Goal: Check status: Check status

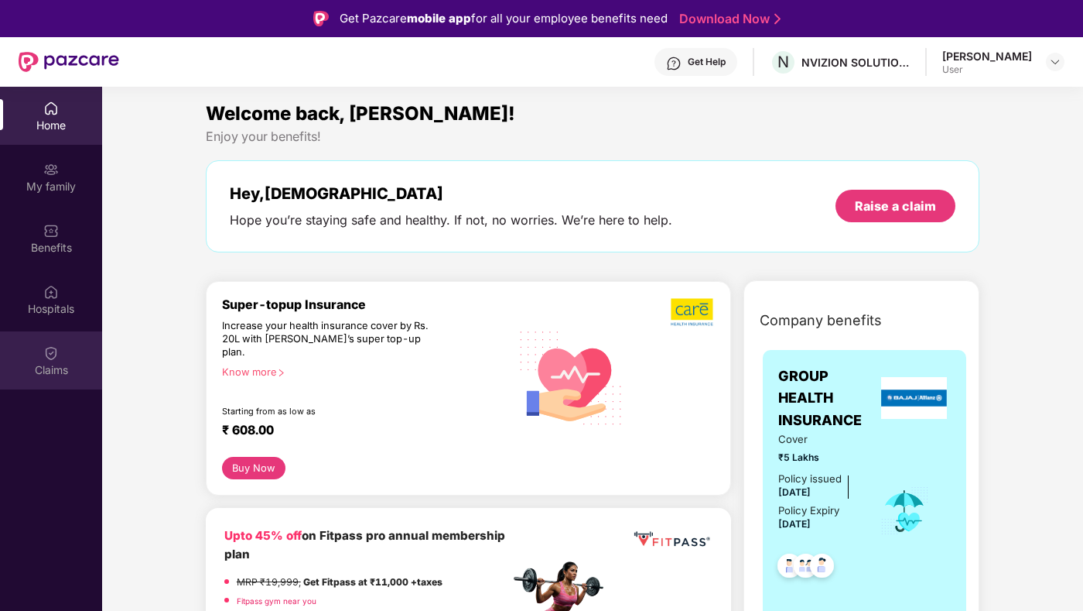
click at [45, 354] on img at bounding box center [50, 352] width 15 height 15
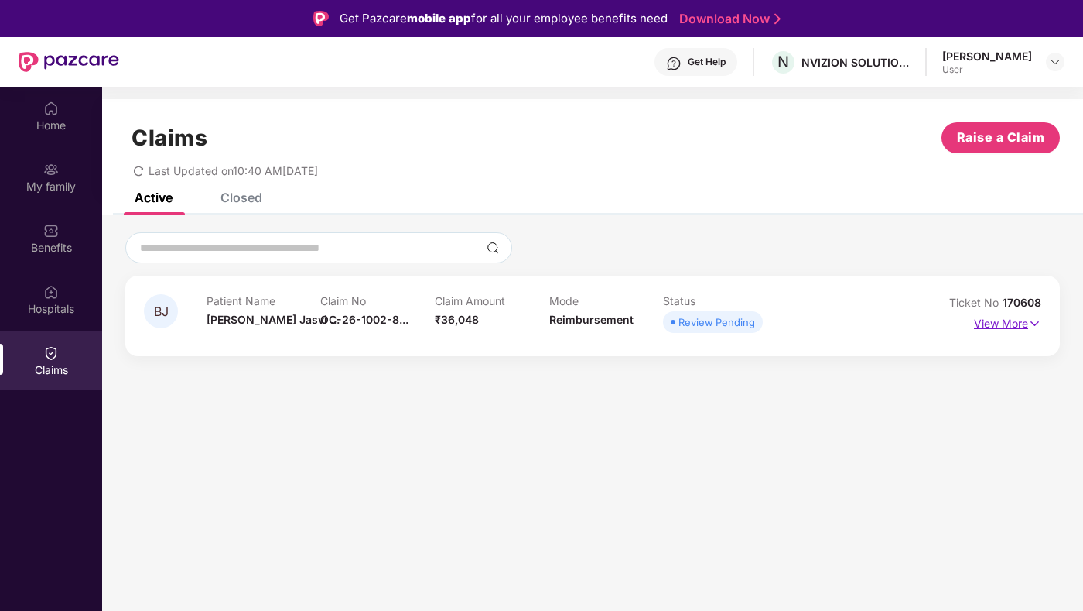
click at [1041, 327] on img at bounding box center [1035, 323] width 13 height 17
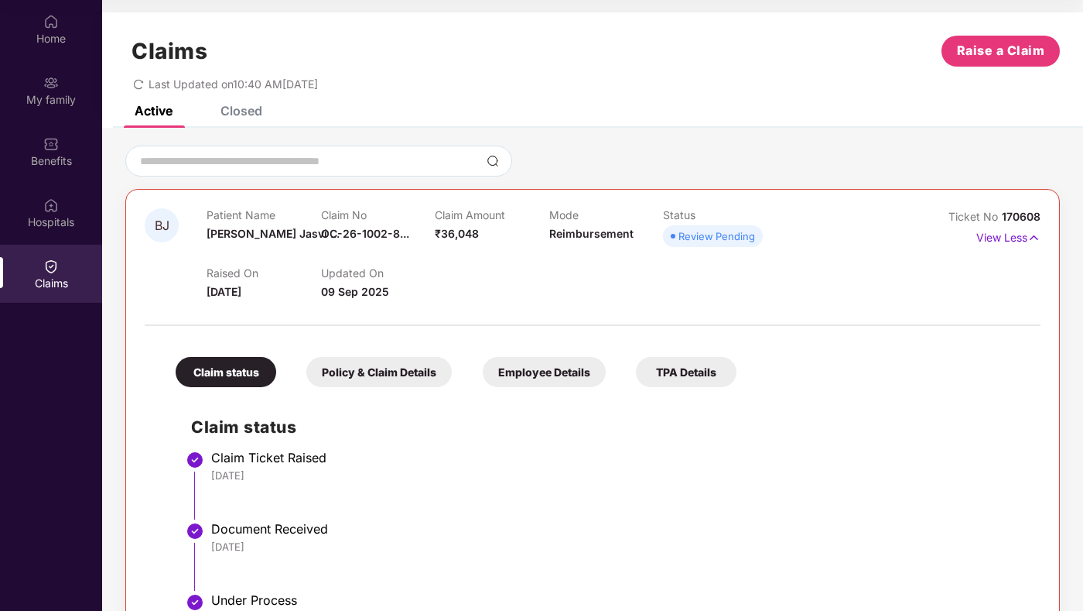
click at [456, 363] on div "Claim status Policy & Claim Details Employee Details TPA Details" at bounding box center [448, 364] width 577 height 46
click at [409, 377] on div "Policy & Claim Details" at bounding box center [378, 372] width 145 height 30
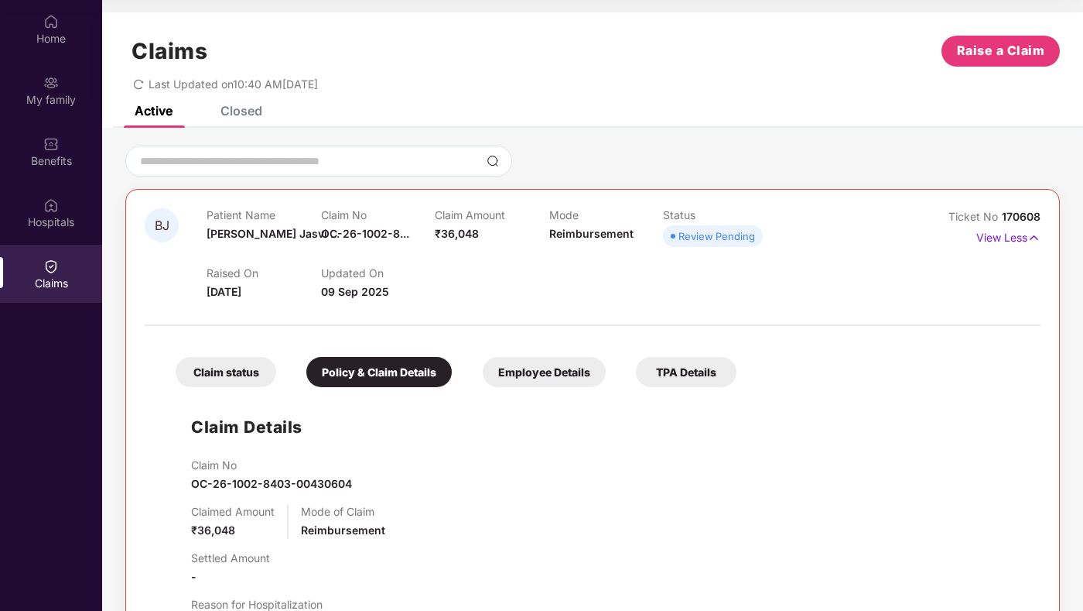
click at [547, 376] on div "Employee Details" at bounding box center [544, 372] width 123 height 30
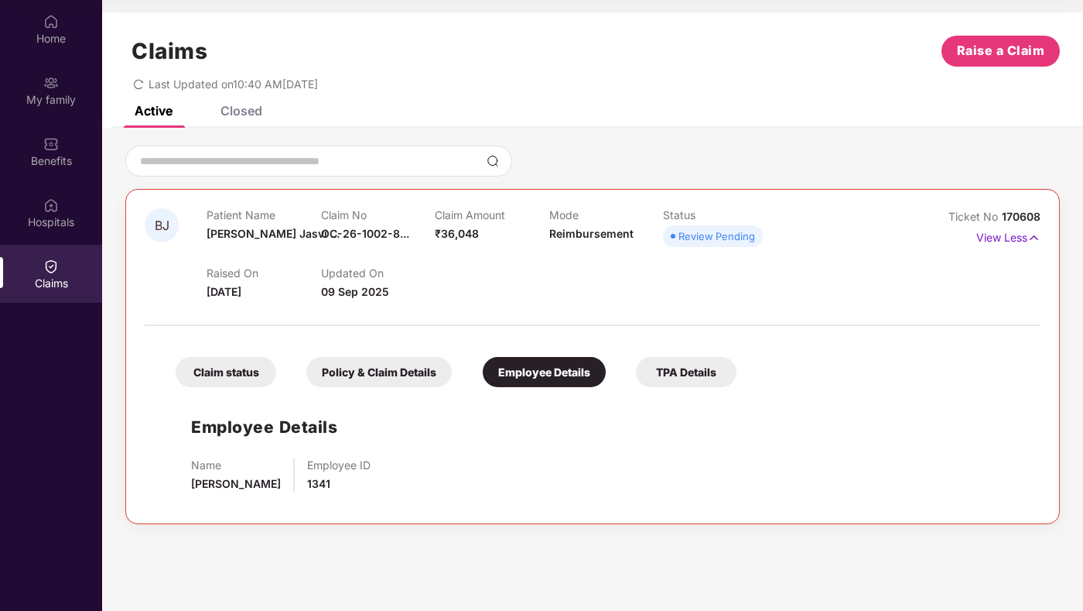
click at [680, 375] on div "TPA Details" at bounding box center [686, 372] width 101 height 30
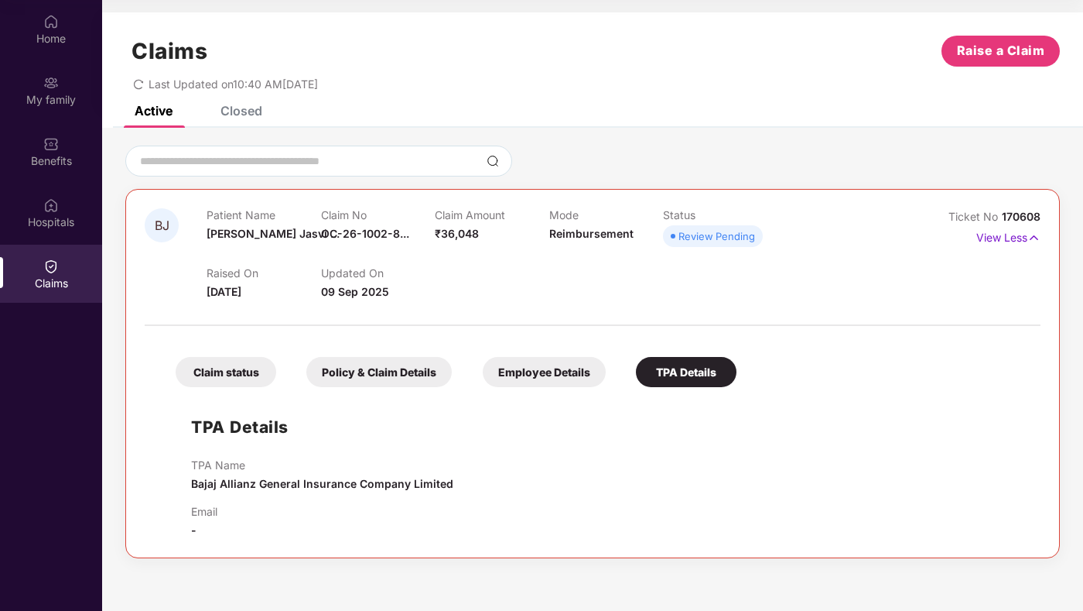
click at [226, 368] on div "Claim status" at bounding box center [226, 372] width 101 height 30
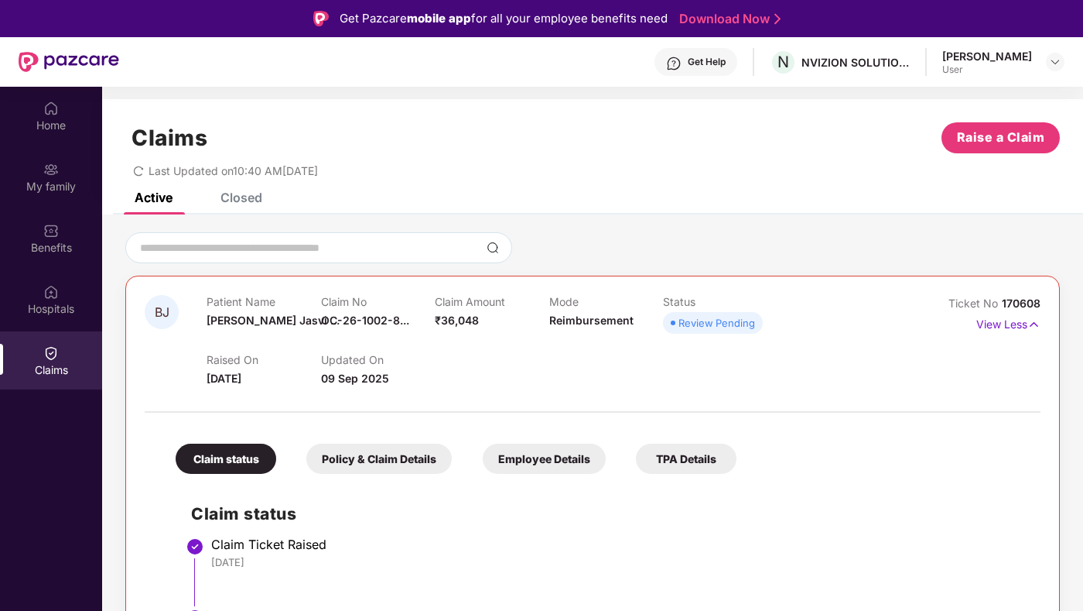
click at [259, 189] on div "Claims Raise a Claim Last Updated on 10:40 AM[DATE]" at bounding box center [592, 146] width 981 height 94
click at [254, 201] on div "Closed" at bounding box center [242, 197] width 42 height 15
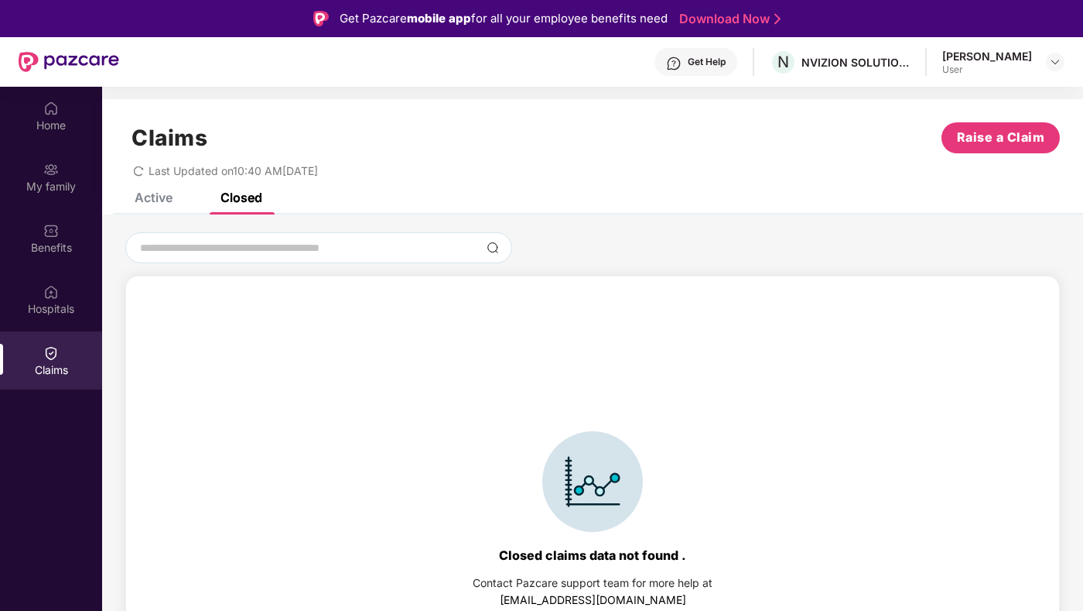
click at [148, 202] on div "Active" at bounding box center [154, 197] width 38 height 15
